Goal: Information Seeking & Learning: Learn about a topic

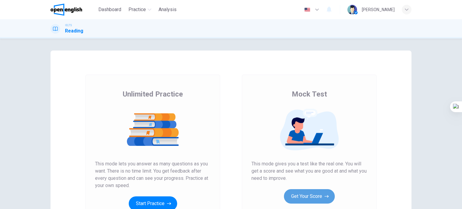
click at [322, 190] on button "Get Your Score" at bounding box center [309, 196] width 51 height 14
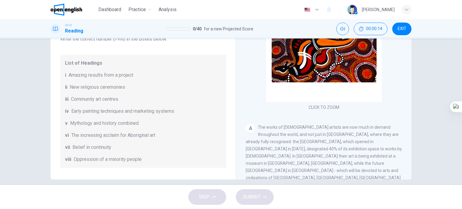
scroll to position [87, 0]
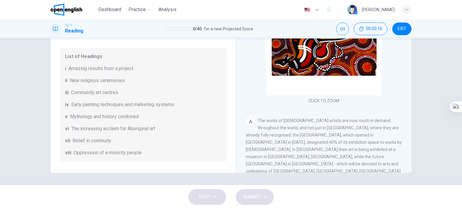
drag, startPoint x: 359, startPoint y: 146, endPoint x: 358, endPoint y: 137, distance: 8.4
click at [358, 137] on div "A The works of [DEMOGRAPHIC_DATA] artists are now much in demand throughout the…" at bounding box center [324, 153] width 156 height 72
click at [362, 113] on div "CLICK TO ZOOM Click to Zoom A The works of [DEMOGRAPHIC_DATA] artists are now m…" at bounding box center [328, 81] width 164 height 183
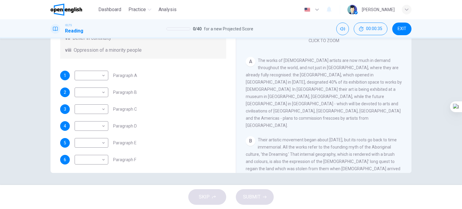
scroll to position [106, 0]
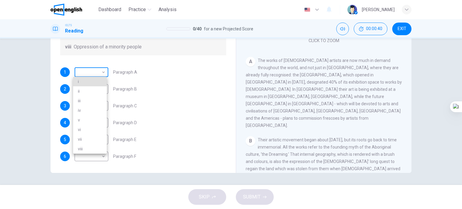
click at [87, 74] on body "This site uses cookies, as explained in our Privacy Policy . If you agree to th…" at bounding box center [231, 104] width 462 height 209
click at [87, 74] on div at bounding box center [231, 104] width 462 height 209
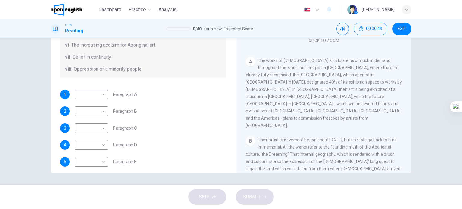
scroll to position [84, 0]
click at [95, 96] on body "This site uses cookies, as explained in our Privacy Policy . If you agree to th…" at bounding box center [231, 104] width 462 height 209
click at [91, 150] on li "vi" at bounding box center [90, 152] width 34 height 10
type input "**"
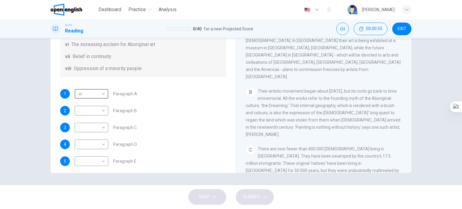
scroll to position [111, 0]
drag, startPoint x: 231, startPoint y: 115, endPoint x: 229, endPoint y: 111, distance: 4.7
click at [229, 111] on div "Questions 1 - 6 The Reading Passage has eight paragraphs A-H . Choose the most …" at bounding box center [231, 68] width 361 height 209
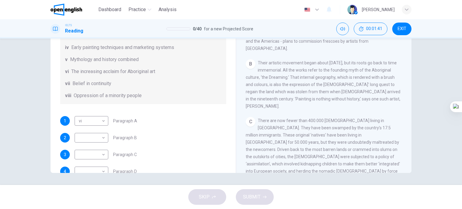
scroll to position [56, 0]
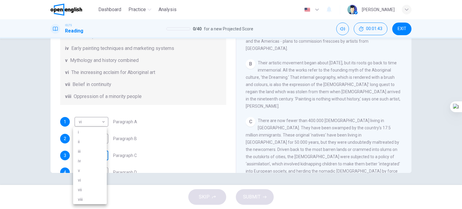
click at [99, 154] on body "This site uses cookies, as explained in our Privacy Policy . If you agree to th…" at bounding box center [231, 104] width 462 height 209
click at [90, 198] on li "viii" at bounding box center [90, 200] width 34 height 10
type input "****"
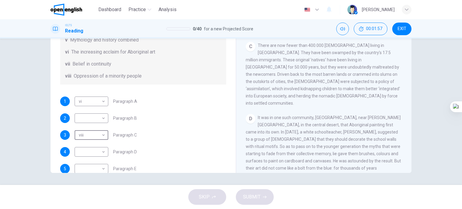
scroll to position [80, 0]
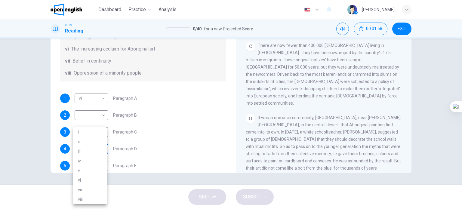
click at [101, 148] on body "This site uses cookies, as explained in our Privacy Policy . If you agree to th…" at bounding box center [231, 104] width 462 height 209
click at [96, 152] on li "iii" at bounding box center [90, 151] width 34 height 10
type input "***"
drag, startPoint x: 408, startPoint y: 85, endPoint x: 404, endPoint y: 108, distance: 23.0
click at [404, 108] on div "CLICK TO ZOOM Click to Zoom A The works of [DEMOGRAPHIC_DATA] artists are now m…" at bounding box center [328, 81] width 164 height 183
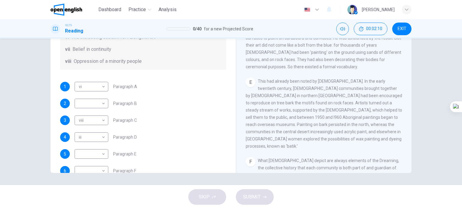
scroll to position [91, 0]
click at [85, 155] on body "This site uses cookies, as explained in our Privacy Policy . If you agree to th…" at bounding box center [231, 104] width 462 height 209
click at [85, 160] on li "iv" at bounding box center [90, 161] width 34 height 10
type input "**"
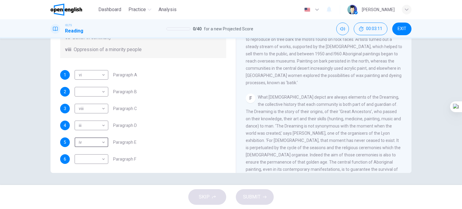
scroll to position [106, 0]
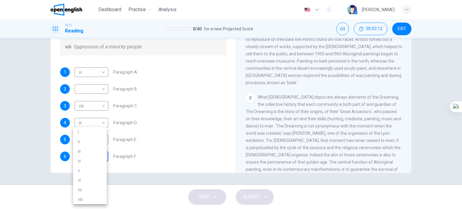
click at [90, 156] on body "This site uses cookies, as explained in our Privacy Policy . If you agree to th…" at bounding box center [231, 104] width 462 height 209
click at [87, 172] on li "v" at bounding box center [90, 171] width 34 height 10
type input "*"
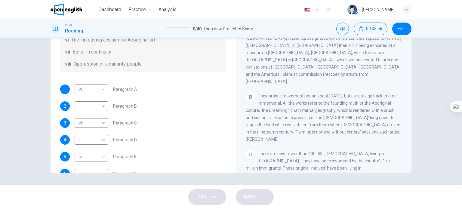
scroll to position [87, 0]
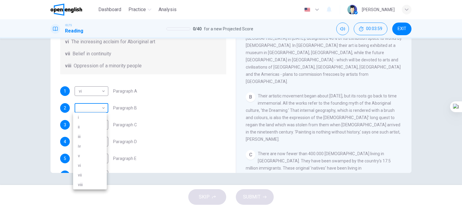
click at [91, 108] on body "This site uses cookies, as explained in our Privacy Policy . If you agree to th…" at bounding box center [231, 104] width 462 height 209
click at [94, 175] on li "vii" at bounding box center [90, 175] width 34 height 10
type input "***"
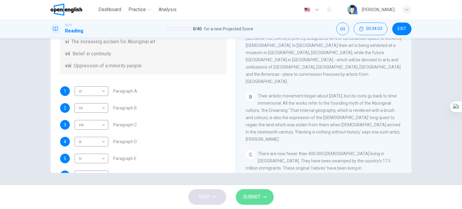
click at [256, 195] on span "SUBMIT" at bounding box center [251, 197] width 17 height 8
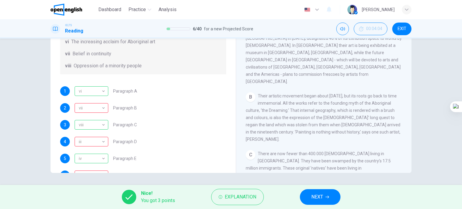
scroll to position [106, 0]
